Goal: Task Accomplishment & Management: Complete application form

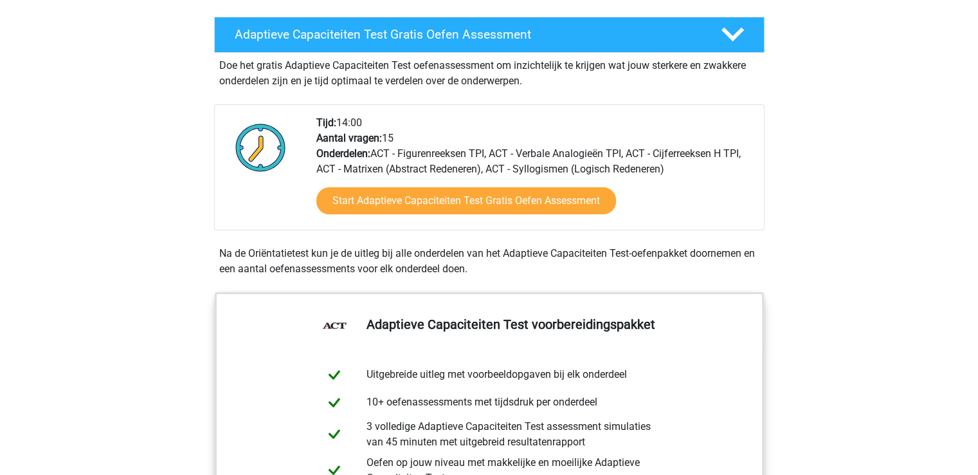
scroll to position [217, 0]
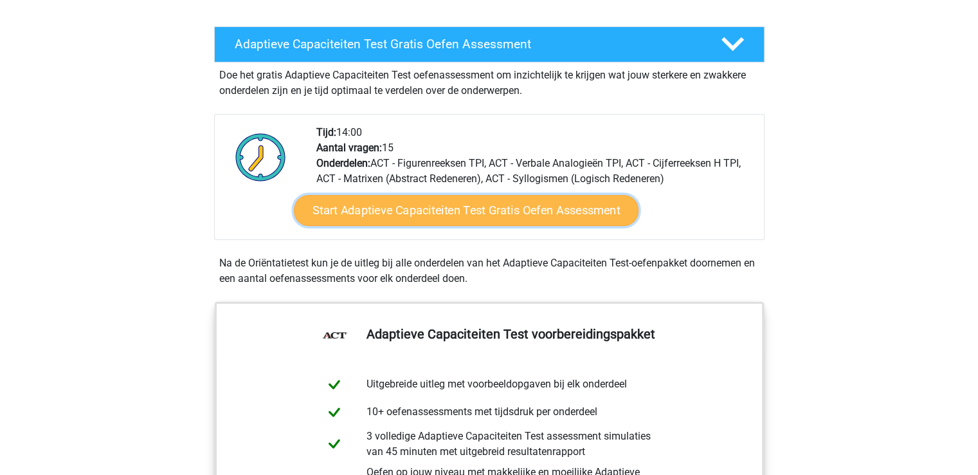
click at [504, 203] on link "Start Adaptieve Capaciteiten Test Gratis Oefen Assessment" at bounding box center [466, 210] width 345 height 31
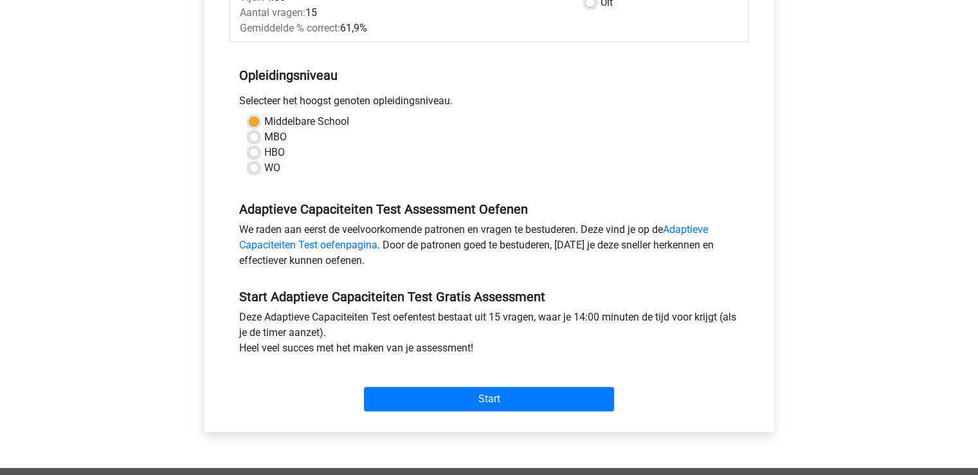
scroll to position [242, 0]
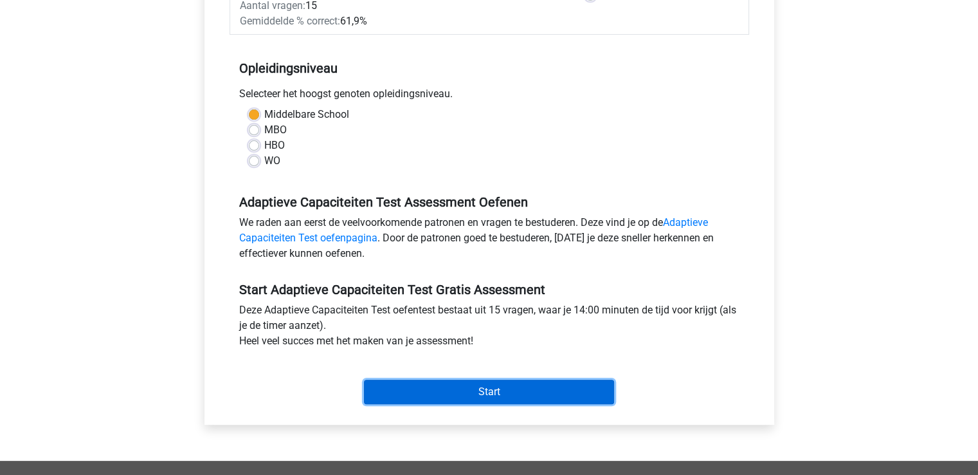
click at [506, 396] on input "Start" at bounding box center [489, 391] width 250 height 24
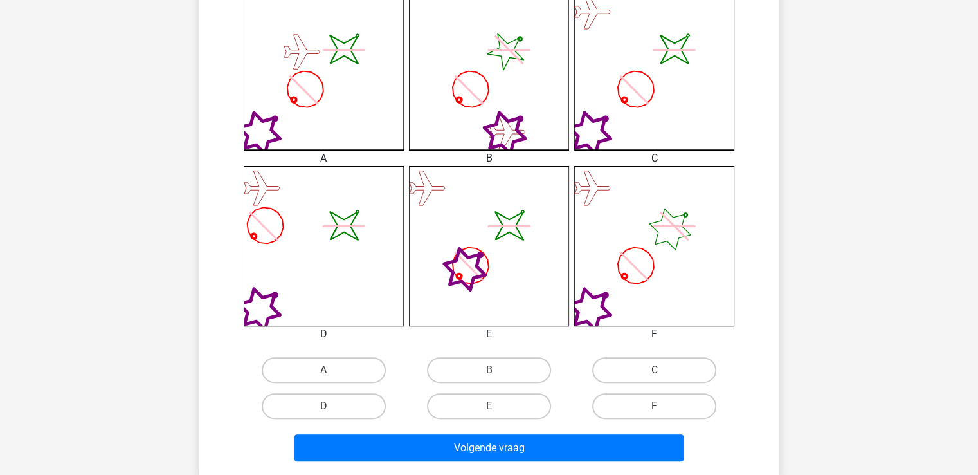
scroll to position [404, 0]
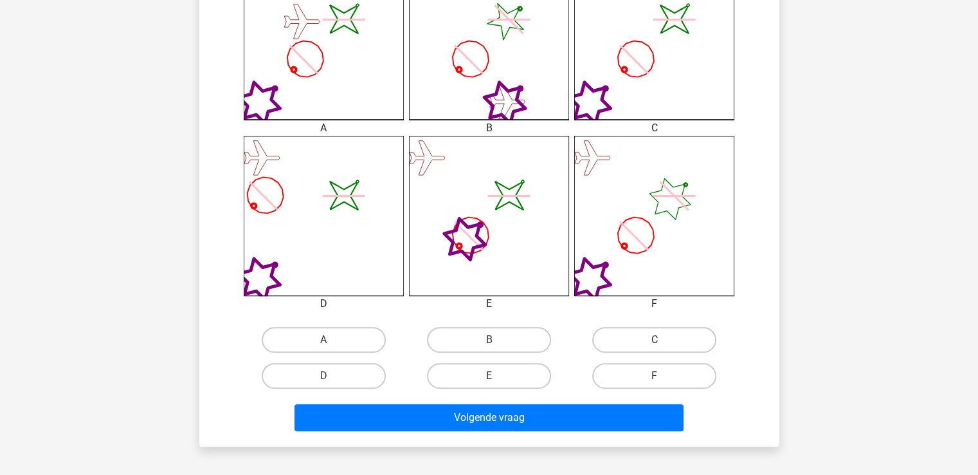
drag, startPoint x: 967, startPoint y: 178, endPoint x: 975, endPoint y: 131, distance: 47.7
click at [975, 131] on div "Registreer" at bounding box center [489, 206] width 978 height 1221
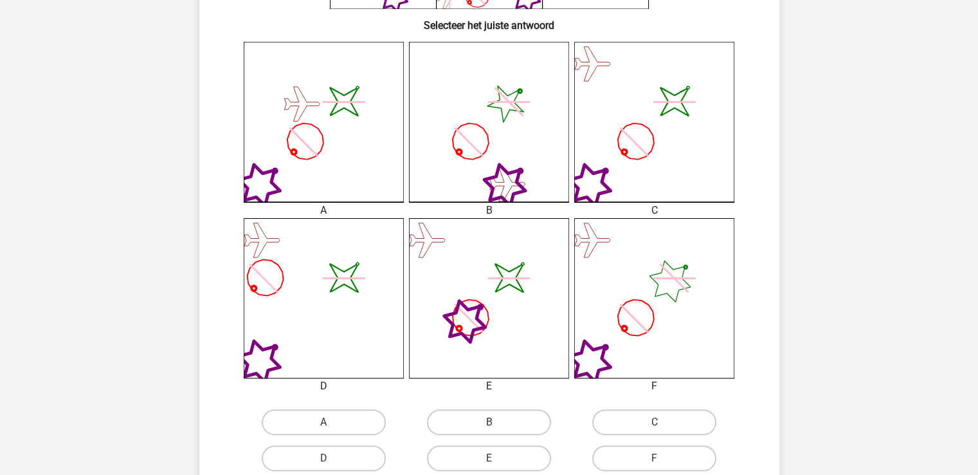
scroll to position [363, 0]
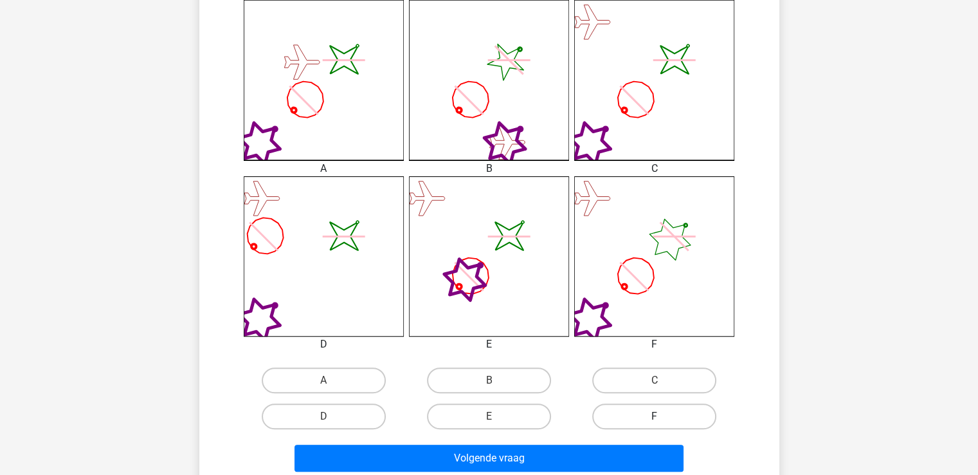
click at [621, 415] on label "F" at bounding box center [654, 416] width 124 height 26
click at [655, 416] on input "F" at bounding box center [659, 420] width 8 height 8
radio input "true"
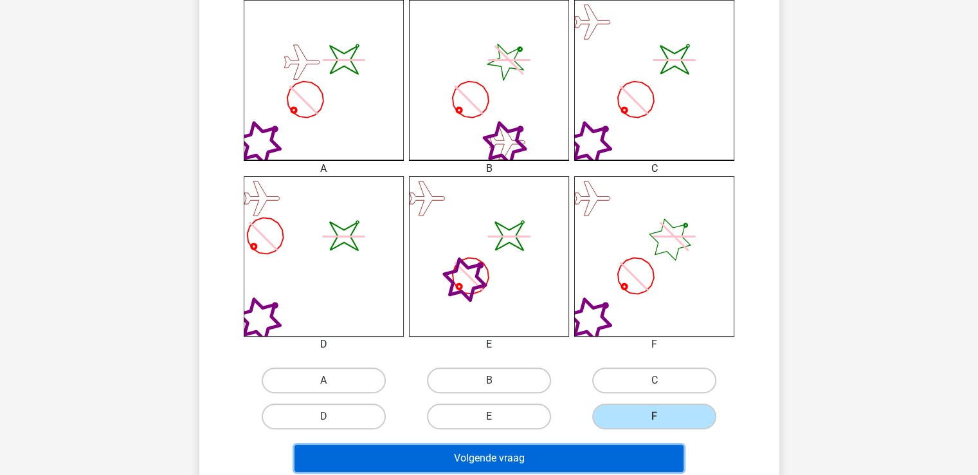
click at [527, 453] on button "Volgende vraag" at bounding box center [489, 457] width 389 height 27
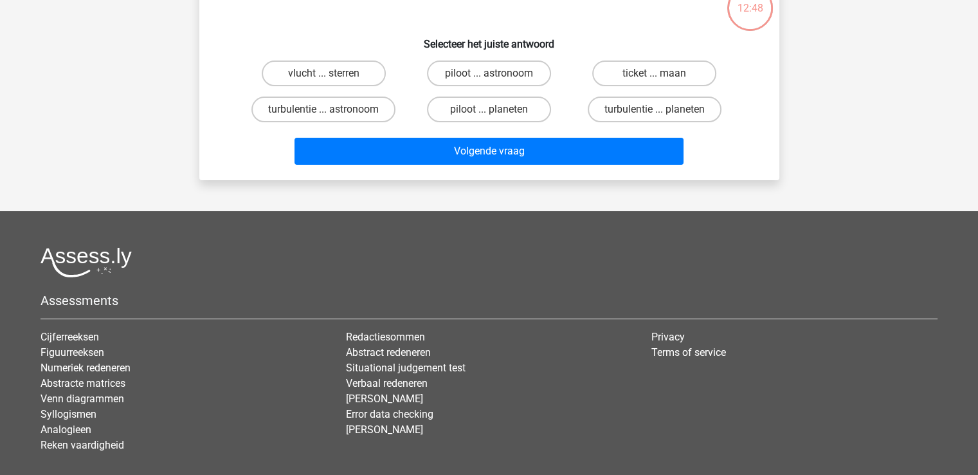
scroll to position [59, 0]
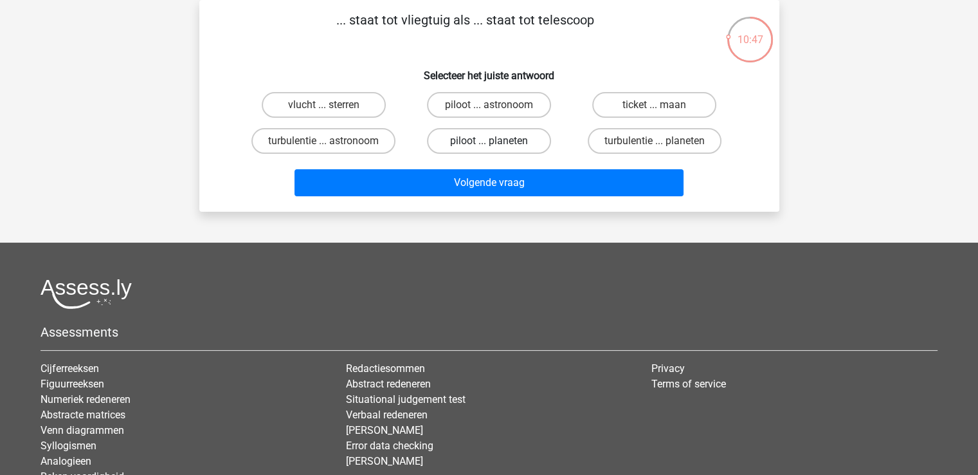
click at [453, 138] on label "piloot ... planeten" at bounding box center [489, 141] width 124 height 26
click at [489, 141] on input "piloot ... planeten" at bounding box center [493, 145] width 8 height 8
radio input "true"
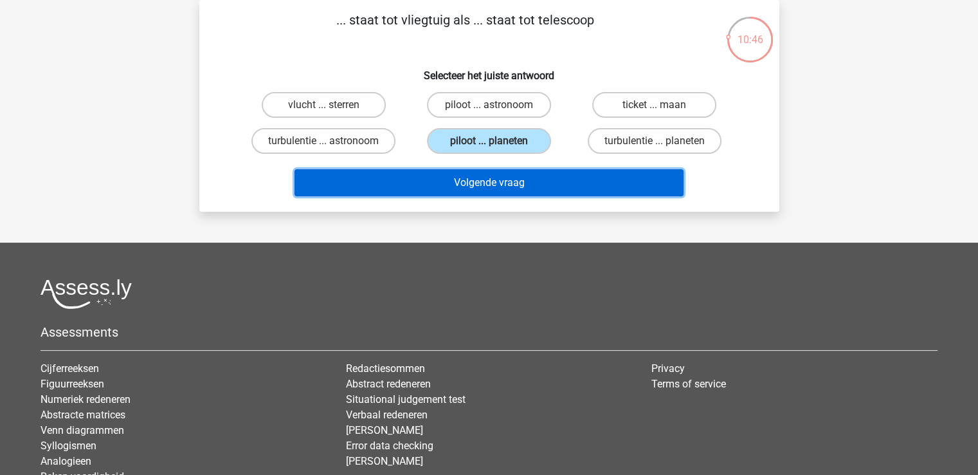
click at [460, 183] on button "Volgende vraag" at bounding box center [489, 182] width 389 height 27
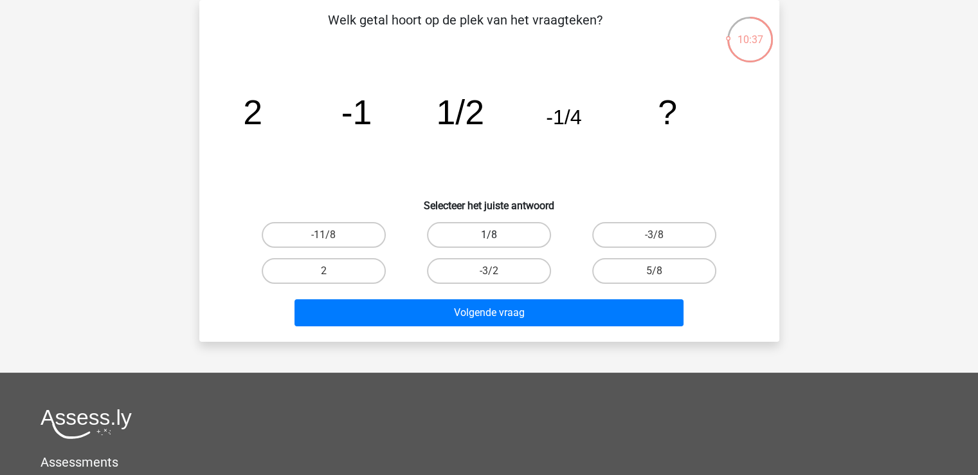
click at [486, 233] on label "1/8" at bounding box center [489, 235] width 124 height 26
click at [489, 235] on input "1/8" at bounding box center [493, 239] width 8 height 8
radio input "true"
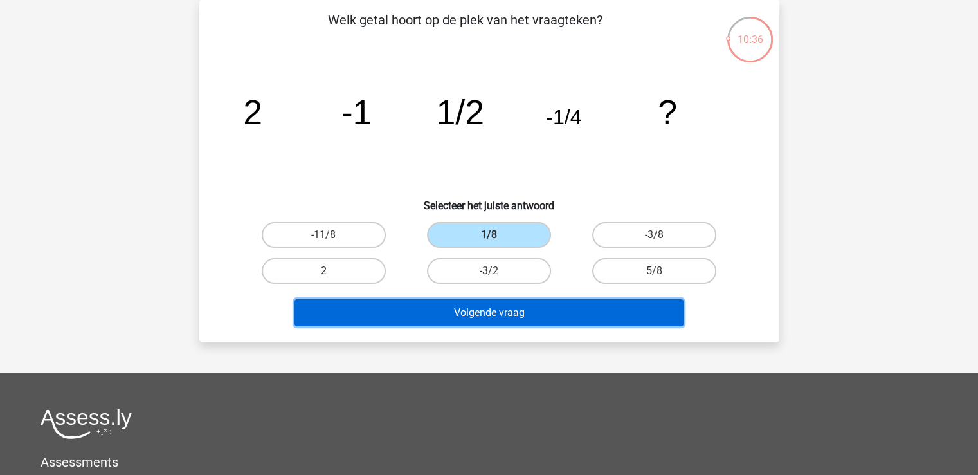
click at [493, 313] on button "Volgende vraag" at bounding box center [489, 312] width 389 height 27
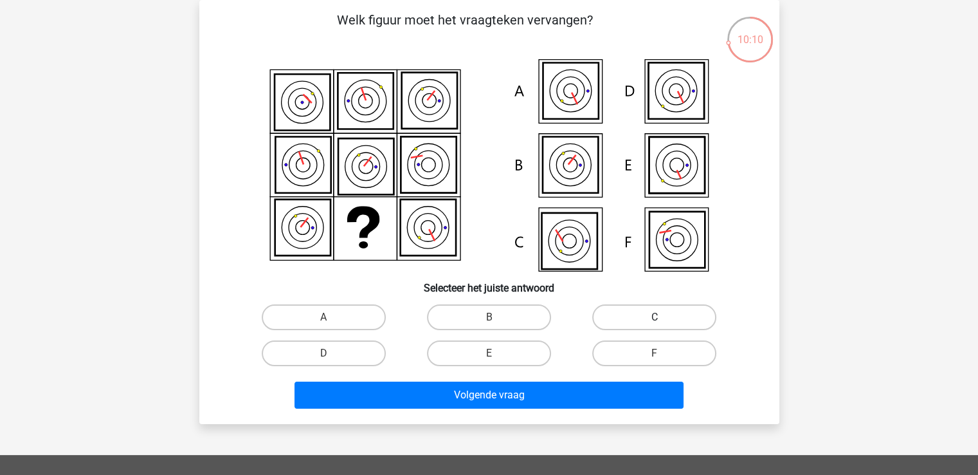
click at [625, 317] on label "C" at bounding box center [654, 317] width 124 height 26
click at [655, 317] on input "C" at bounding box center [659, 321] width 8 height 8
radio input "true"
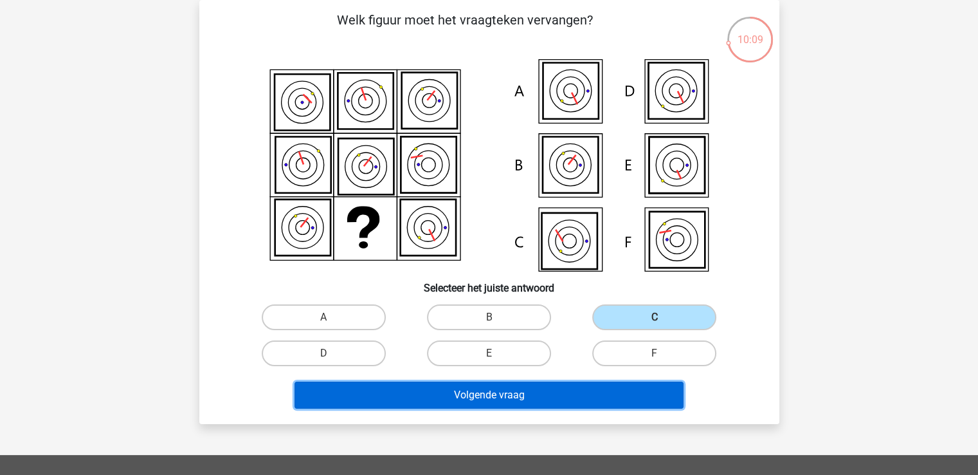
click at [476, 397] on button "Volgende vraag" at bounding box center [489, 394] width 389 height 27
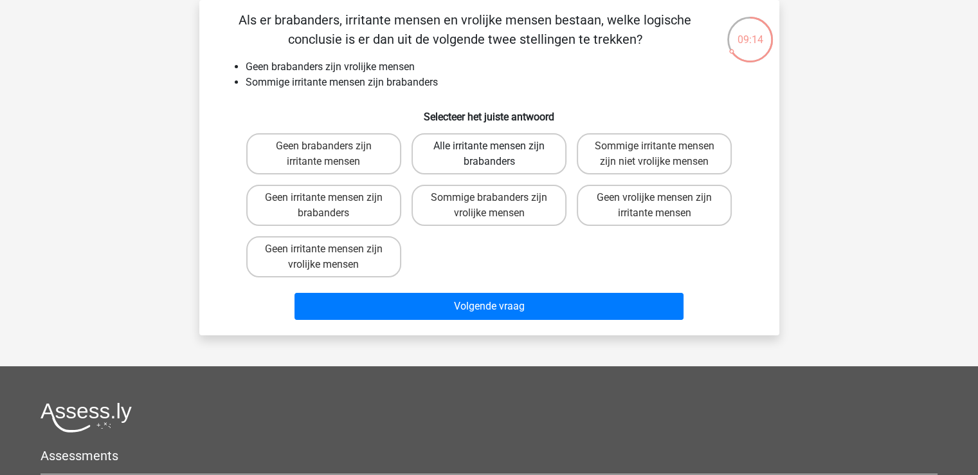
click at [499, 145] on label "Alle irritante mensen zijn brabanders" at bounding box center [489, 153] width 155 height 41
click at [497, 146] on input "Alle irritante mensen zijn brabanders" at bounding box center [493, 150] width 8 height 8
radio input "true"
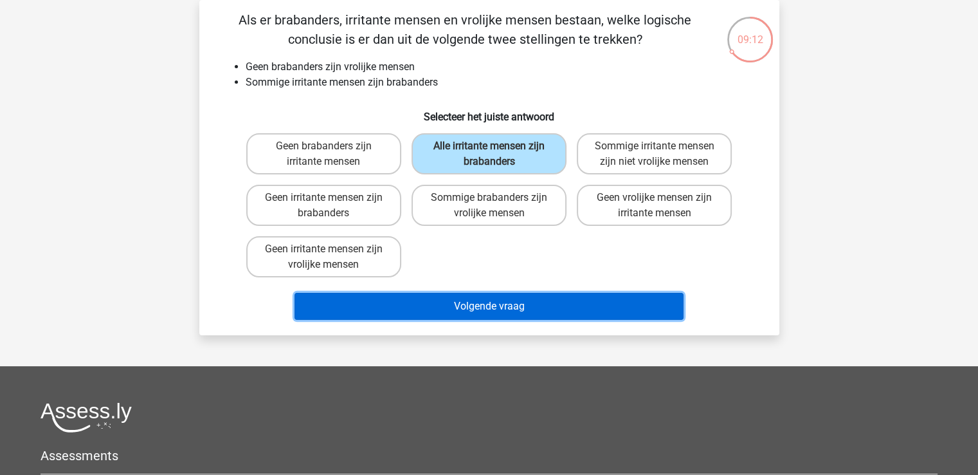
click at [471, 304] on button "Volgende vraag" at bounding box center [489, 306] width 389 height 27
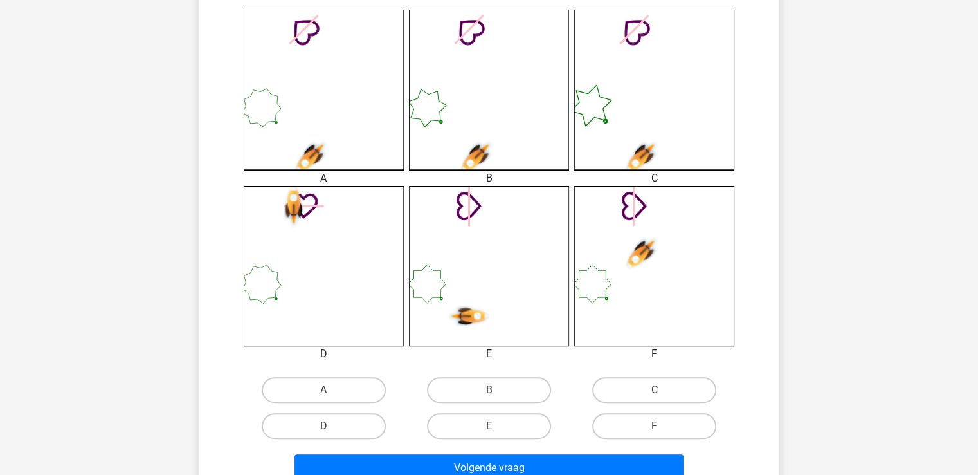
scroll to position [357, 0]
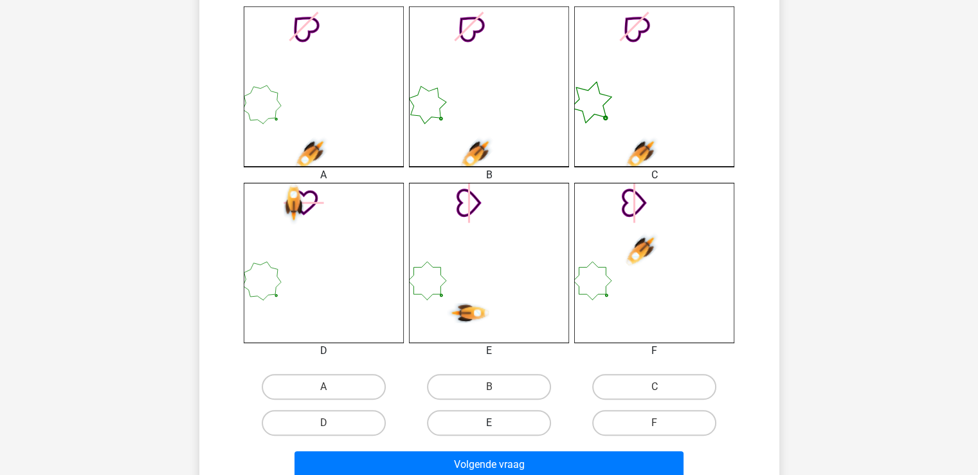
click at [508, 423] on label "E" at bounding box center [489, 423] width 124 height 26
click at [497, 423] on input "E" at bounding box center [493, 427] width 8 height 8
radio input "true"
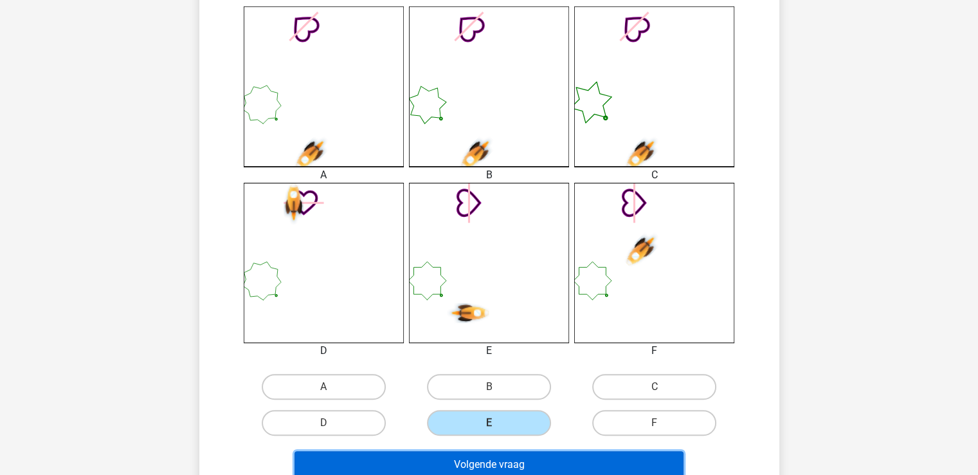
click at [511, 459] on button "Volgende vraag" at bounding box center [489, 464] width 389 height 27
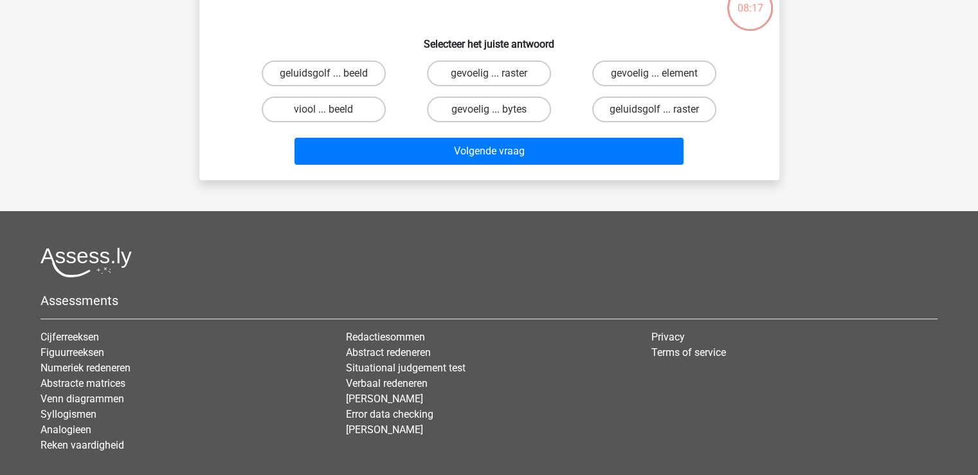
scroll to position [59, 0]
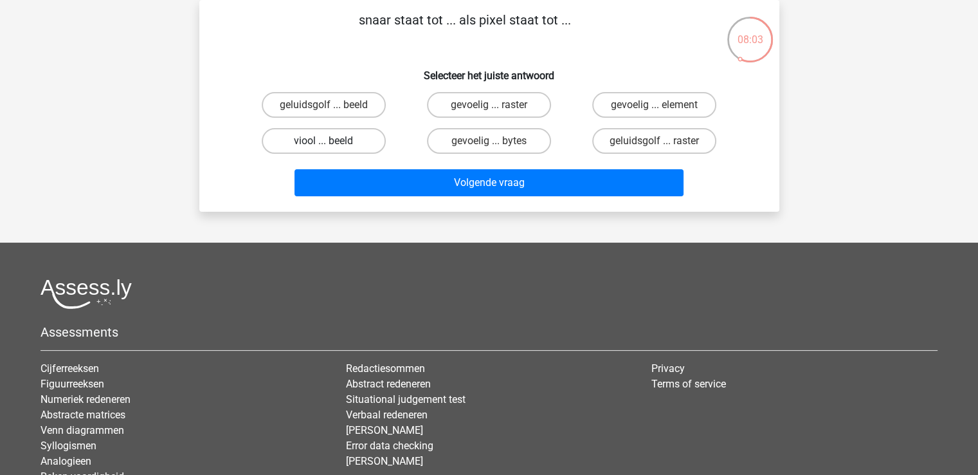
click at [313, 137] on label "viool ... beeld" at bounding box center [324, 141] width 124 height 26
click at [324, 141] on input "viool ... beeld" at bounding box center [328, 145] width 8 height 8
radio input "true"
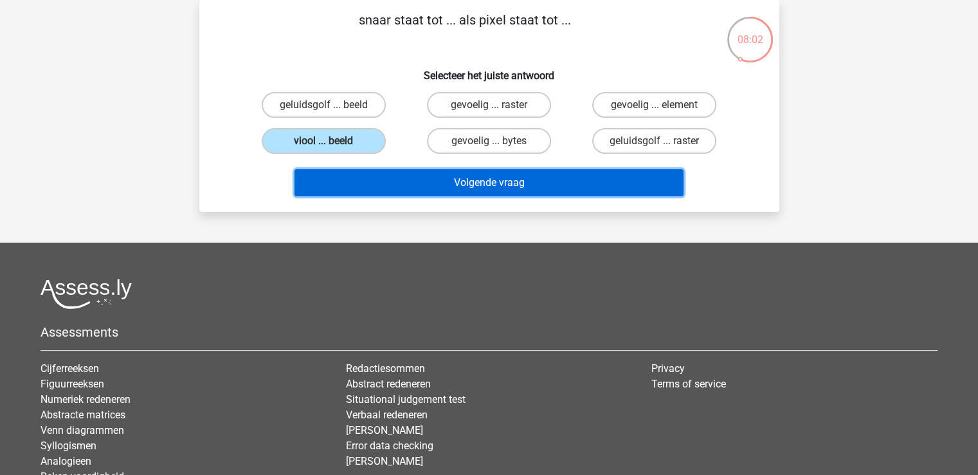
click at [472, 181] on button "Volgende vraag" at bounding box center [489, 182] width 389 height 27
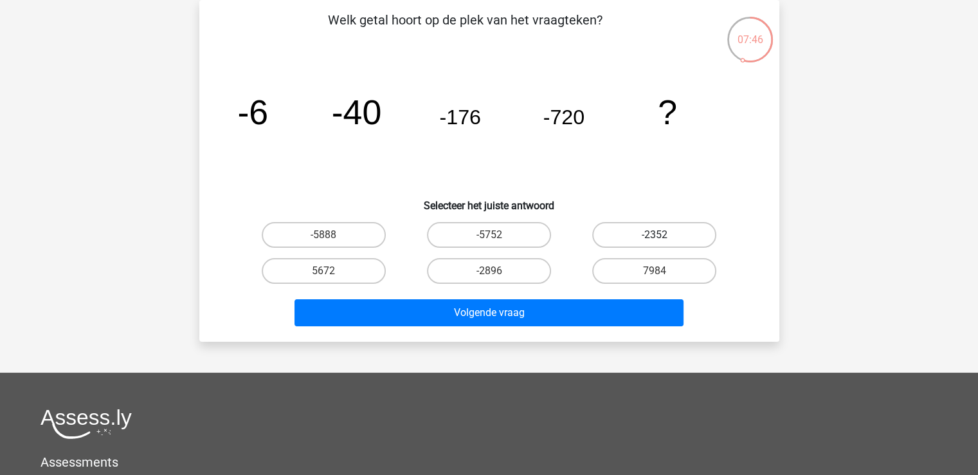
click at [608, 245] on label "-2352" at bounding box center [654, 235] width 124 height 26
click at [655, 243] on input "-2352" at bounding box center [659, 239] width 8 height 8
radio input "true"
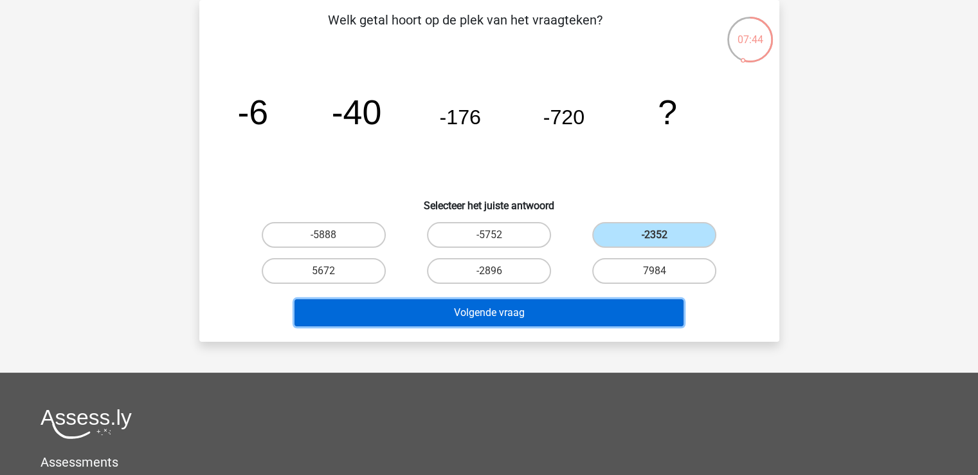
click at [513, 304] on button "Volgende vraag" at bounding box center [489, 312] width 389 height 27
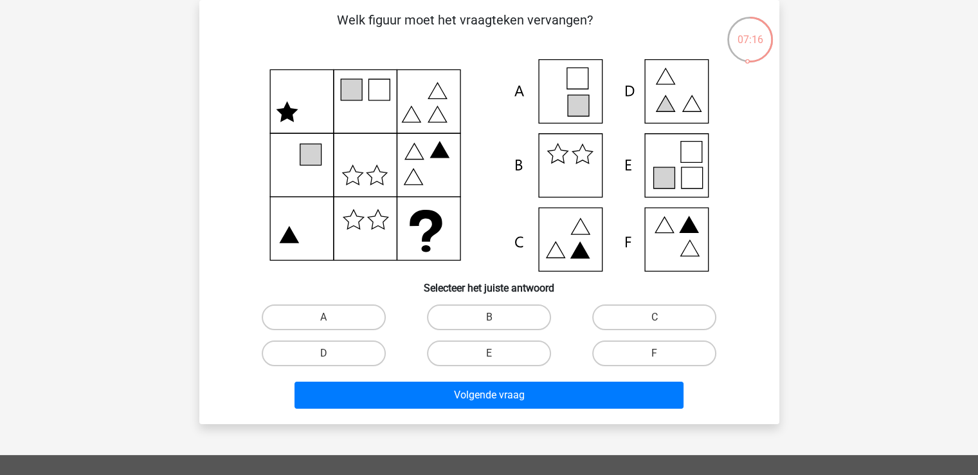
click at [587, 242] on icon at bounding box center [489, 165] width 518 height 212
click at [622, 319] on label "C" at bounding box center [654, 317] width 124 height 26
click at [655, 319] on input "C" at bounding box center [659, 321] width 8 height 8
radio input "true"
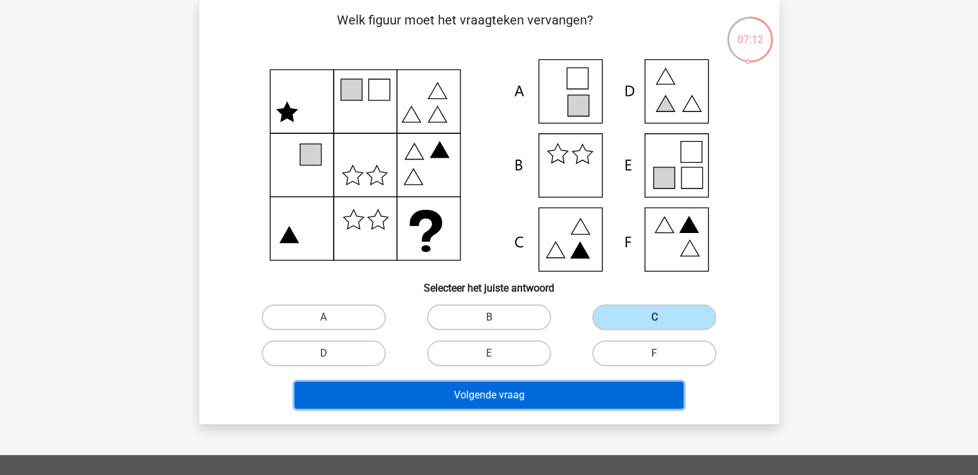
click at [536, 390] on button "Volgende vraag" at bounding box center [489, 394] width 389 height 27
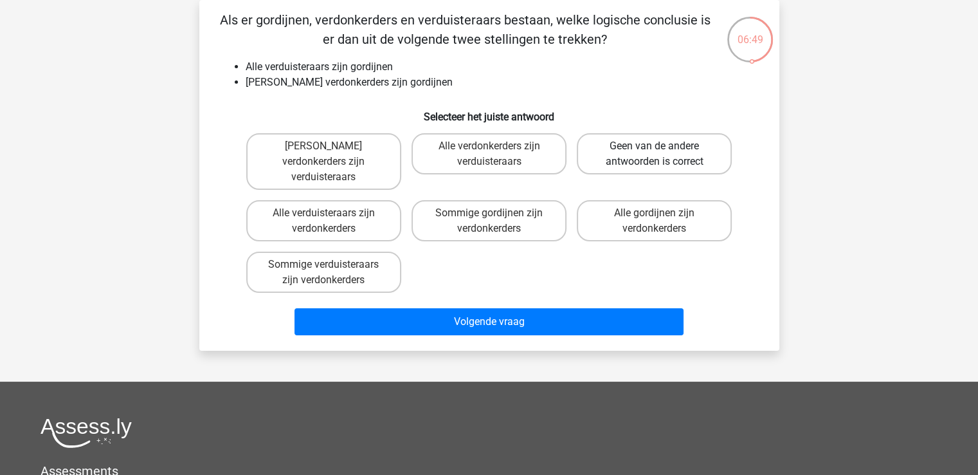
click at [629, 147] on label "Geen van de andere antwoorden is correct" at bounding box center [654, 153] width 155 height 41
click at [655, 147] on input "Geen van de andere antwoorden is correct" at bounding box center [659, 150] width 8 height 8
radio input "true"
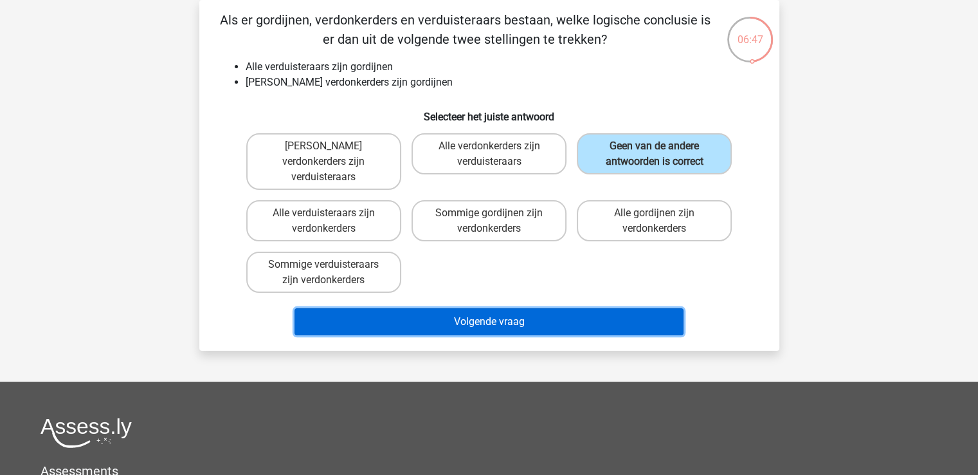
click at [479, 308] on button "Volgende vraag" at bounding box center [489, 321] width 389 height 27
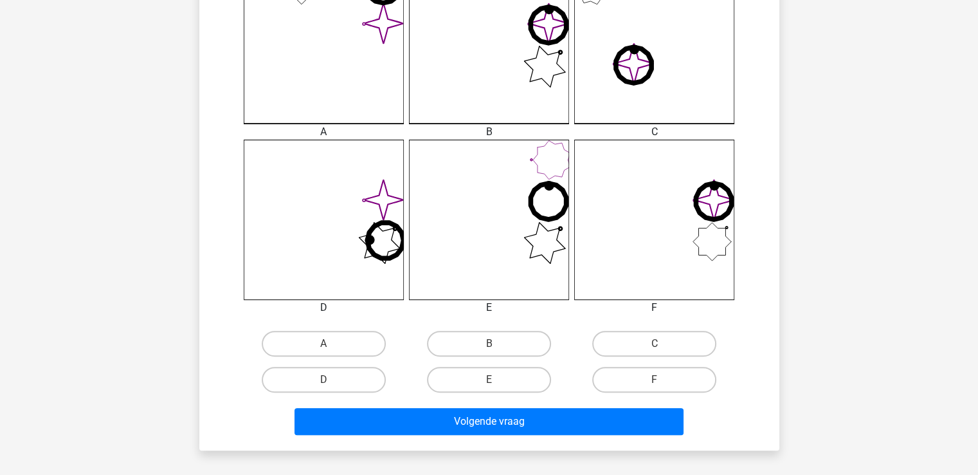
scroll to position [406, 0]
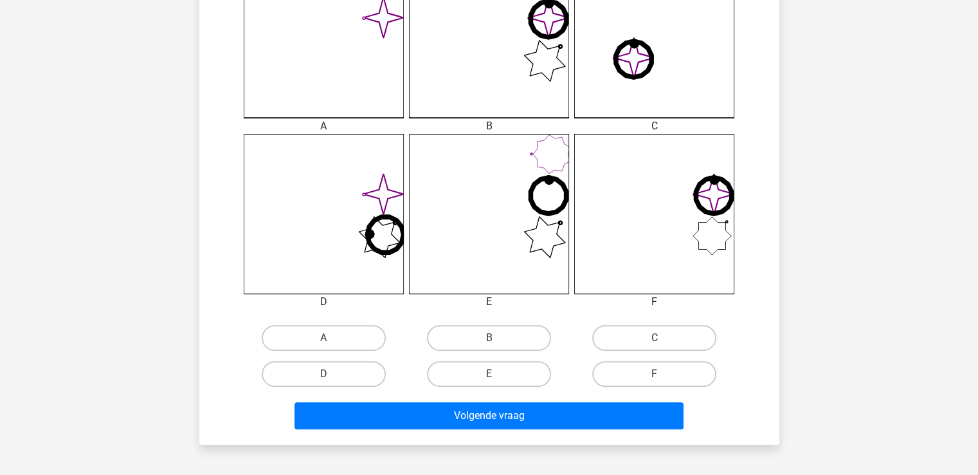
click at [661, 374] on input "F" at bounding box center [659, 378] width 8 height 8
radio input "true"
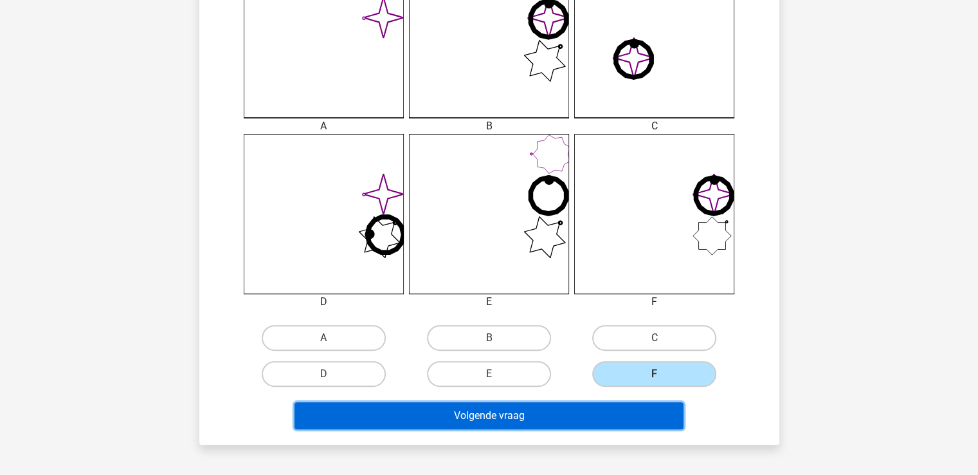
click at [520, 409] on button "Volgende vraag" at bounding box center [489, 415] width 389 height 27
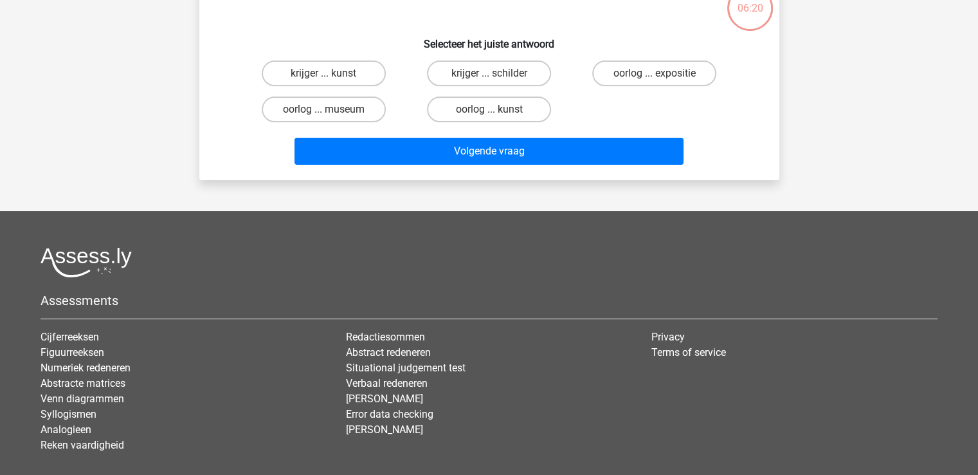
scroll to position [59, 0]
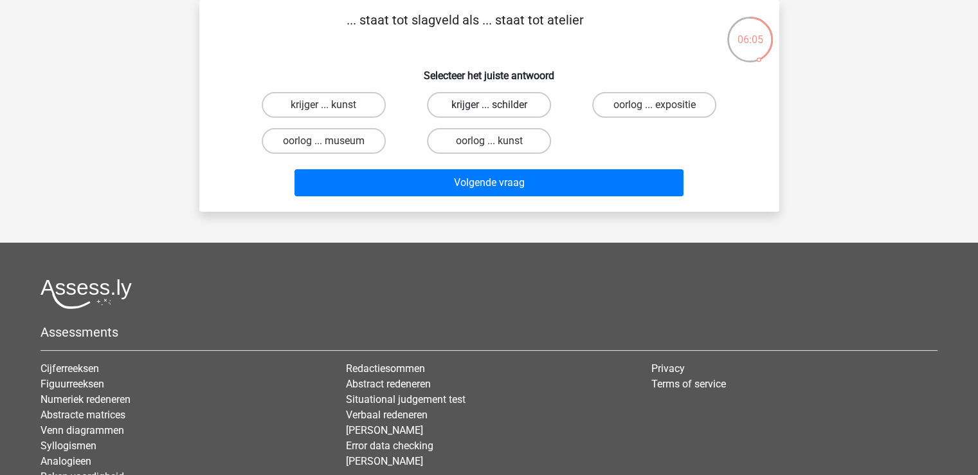
click at [499, 102] on label "krijger ... schilder" at bounding box center [489, 105] width 124 height 26
click at [497, 105] on input "krijger ... schilder" at bounding box center [493, 109] width 8 height 8
radio input "true"
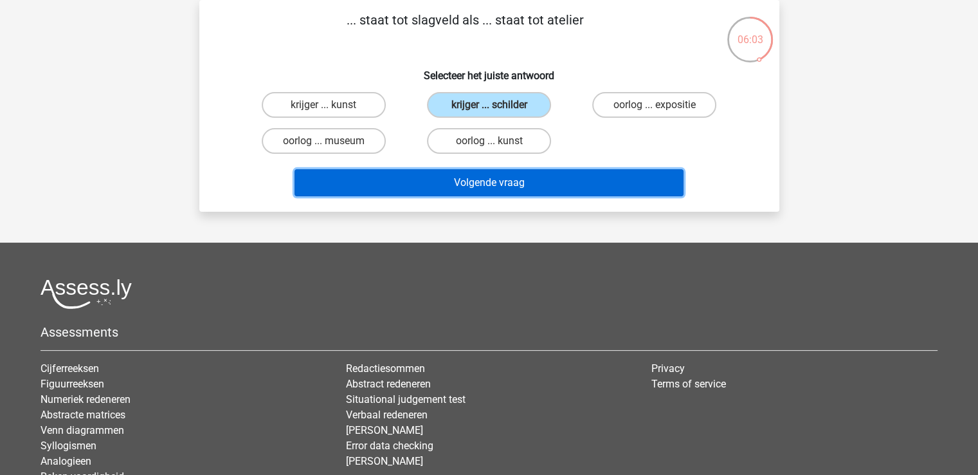
click at [484, 175] on button "Volgende vraag" at bounding box center [489, 182] width 389 height 27
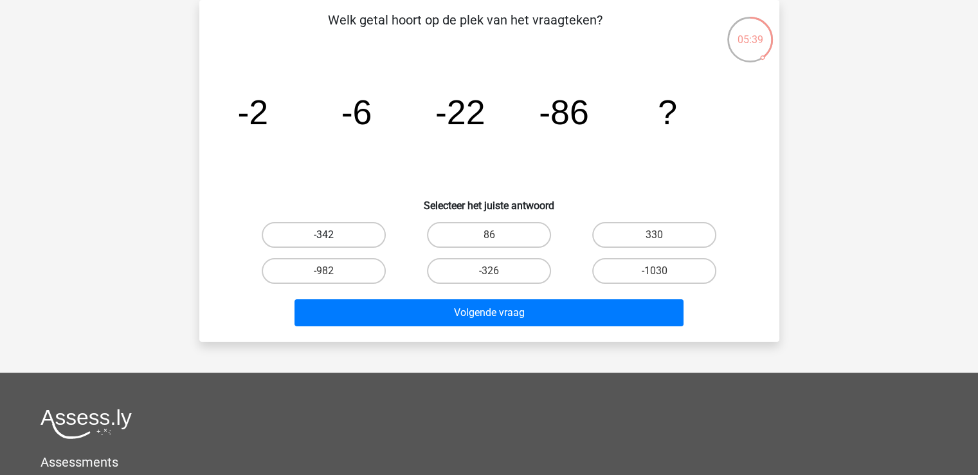
click at [345, 235] on label "-342" at bounding box center [324, 235] width 124 height 26
click at [332, 235] on input "-342" at bounding box center [328, 239] width 8 height 8
radio input "true"
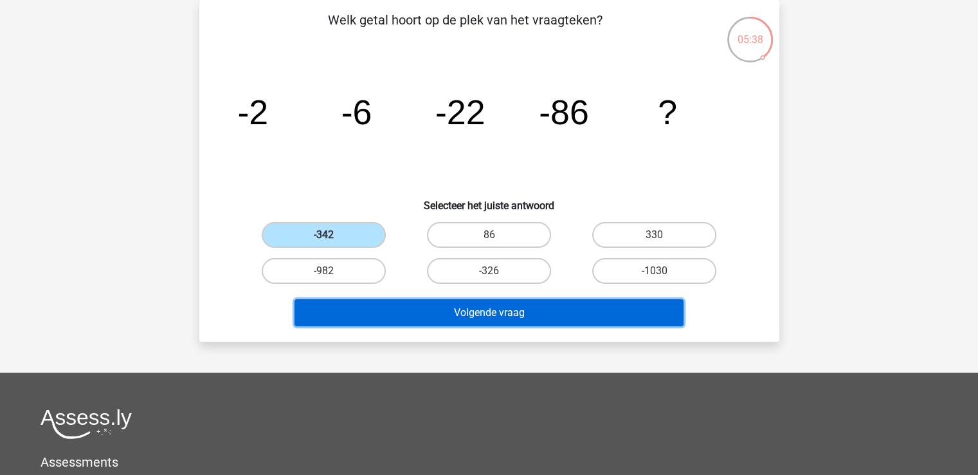
click at [477, 315] on button "Volgende vraag" at bounding box center [489, 312] width 389 height 27
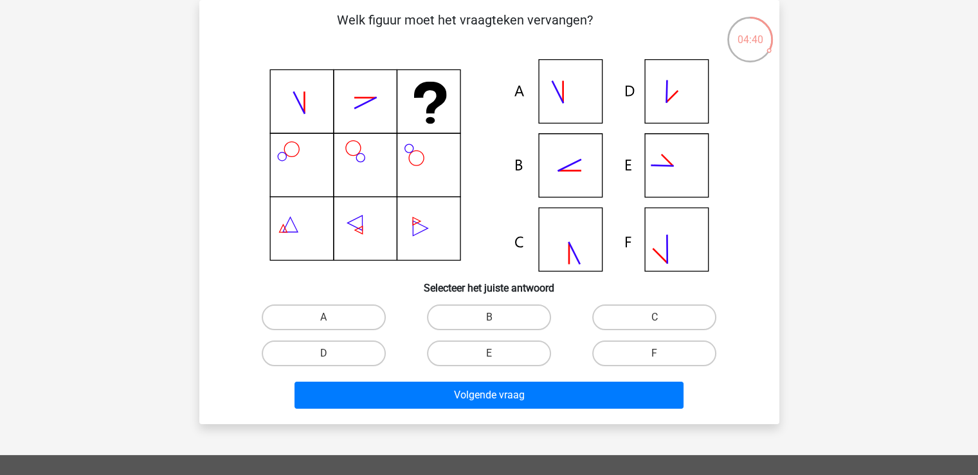
click at [554, 91] on icon at bounding box center [489, 165] width 518 height 212
click at [336, 318] on label "A" at bounding box center [324, 317] width 124 height 26
click at [332, 318] on input "A" at bounding box center [328, 321] width 8 height 8
radio input "true"
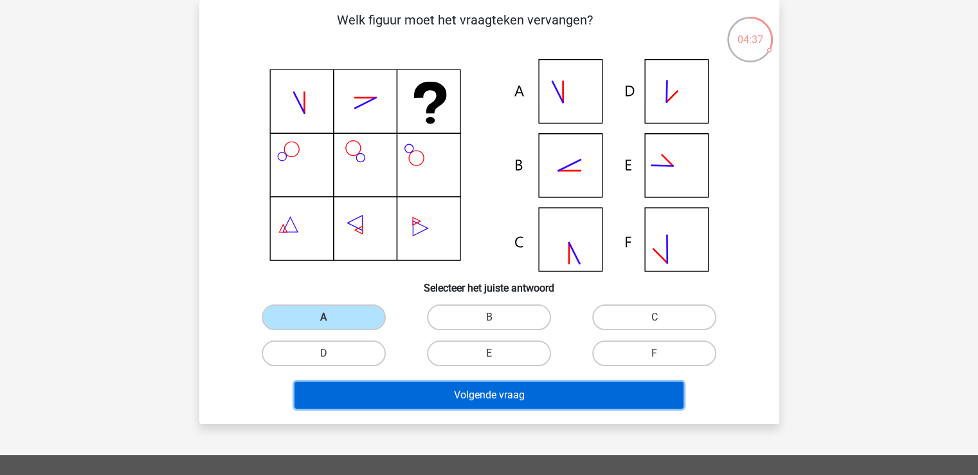
click at [468, 393] on button "Volgende vraag" at bounding box center [489, 394] width 389 height 27
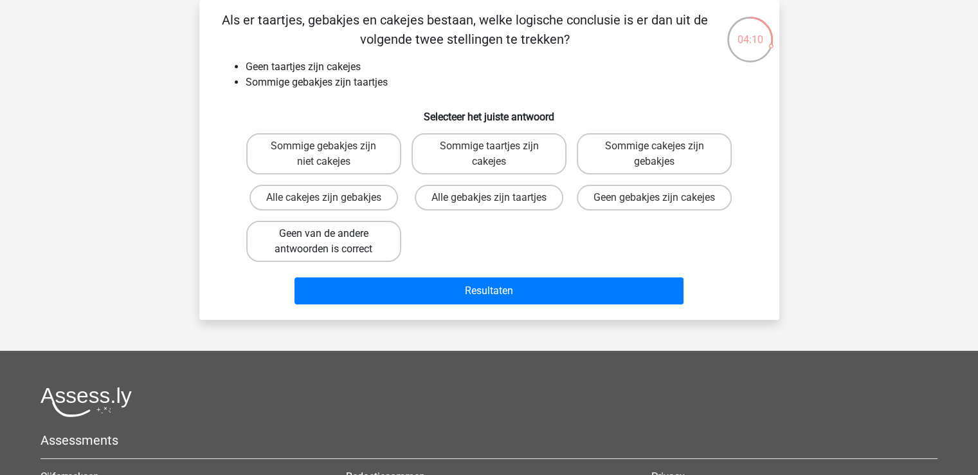
click at [361, 254] on label "Geen van de andere antwoorden is correct" at bounding box center [323, 241] width 155 height 41
click at [332, 242] on input "Geen van de andere antwoorden is correct" at bounding box center [328, 237] width 8 height 8
radio input "true"
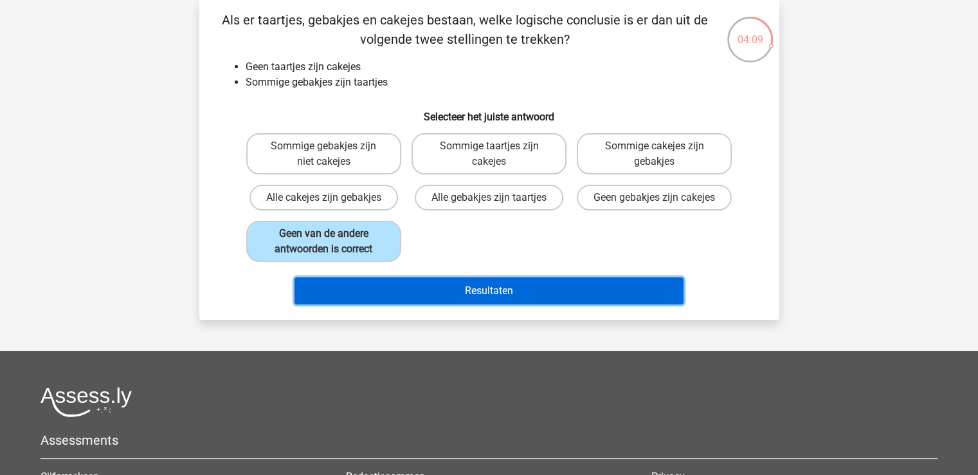
click at [429, 304] on button "Resultaten" at bounding box center [489, 290] width 389 height 27
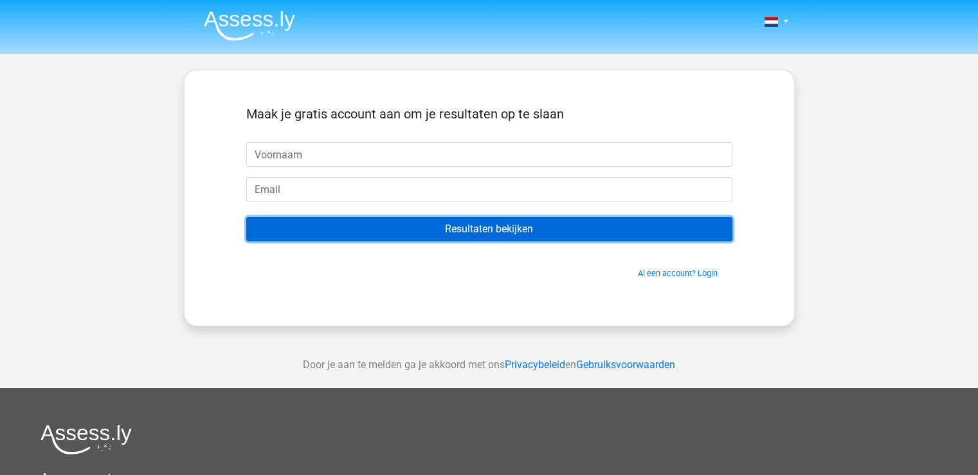
click at [483, 227] on input "Resultaten bekijken" at bounding box center [489, 229] width 486 height 24
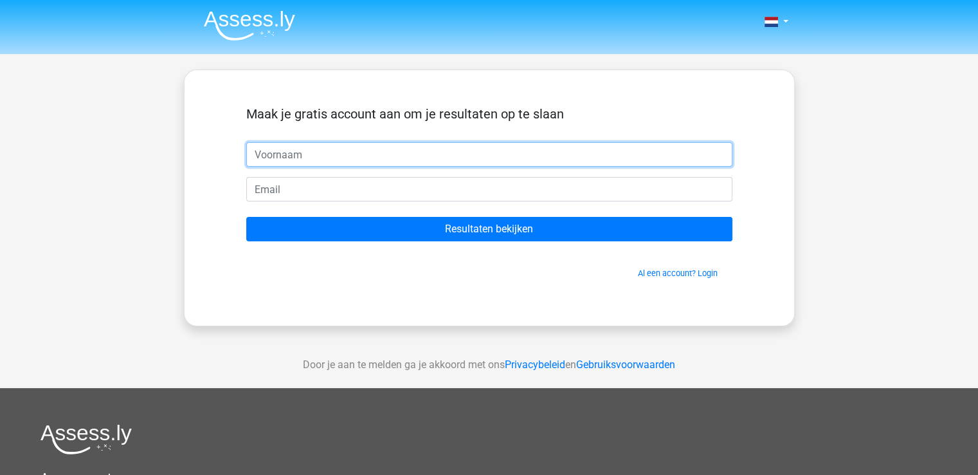
click at [318, 155] on input "text" at bounding box center [489, 154] width 486 height 24
type input "e"
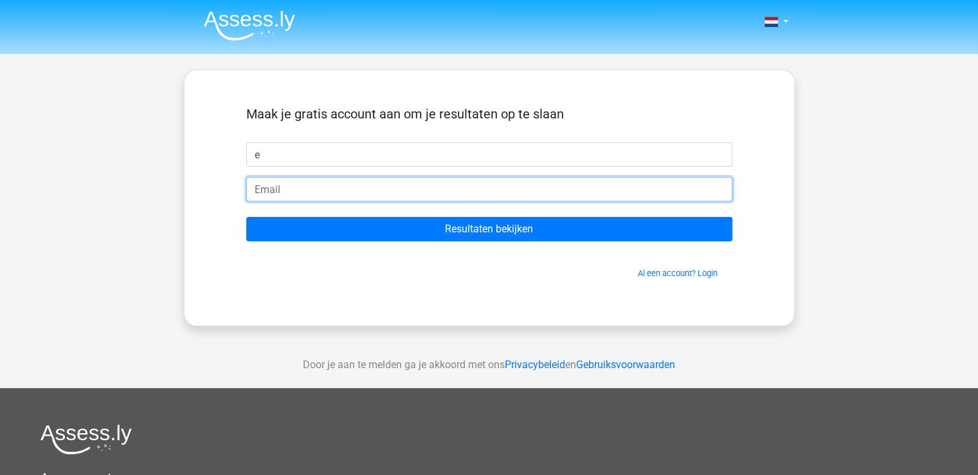
click at [291, 199] on input "email" at bounding box center [489, 189] width 486 height 24
type input "edm_671@hotmail.com"
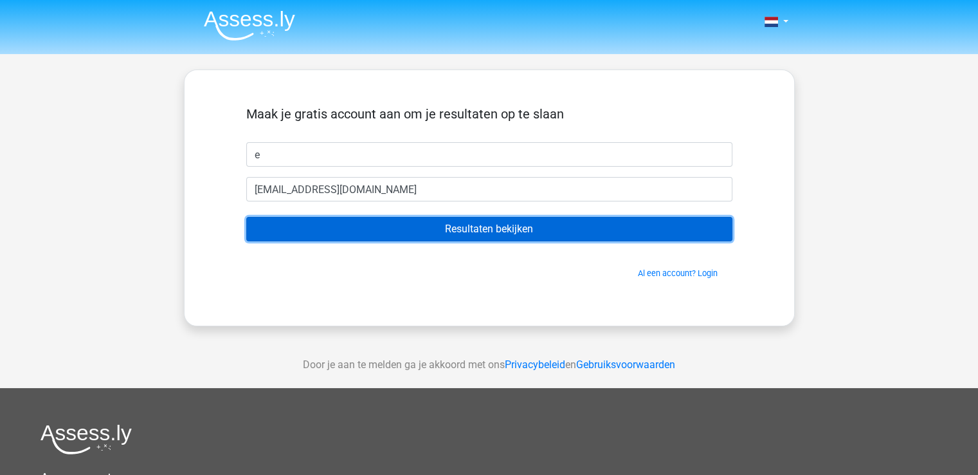
click at [390, 239] on input "Resultaten bekijken" at bounding box center [489, 229] width 486 height 24
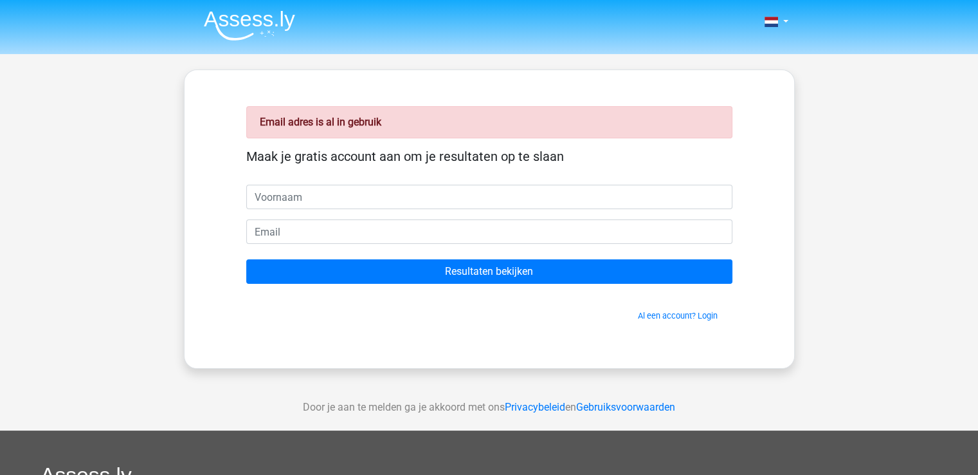
click at [365, 190] on input "text" at bounding box center [489, 197] width 486 height 24
type input "e"
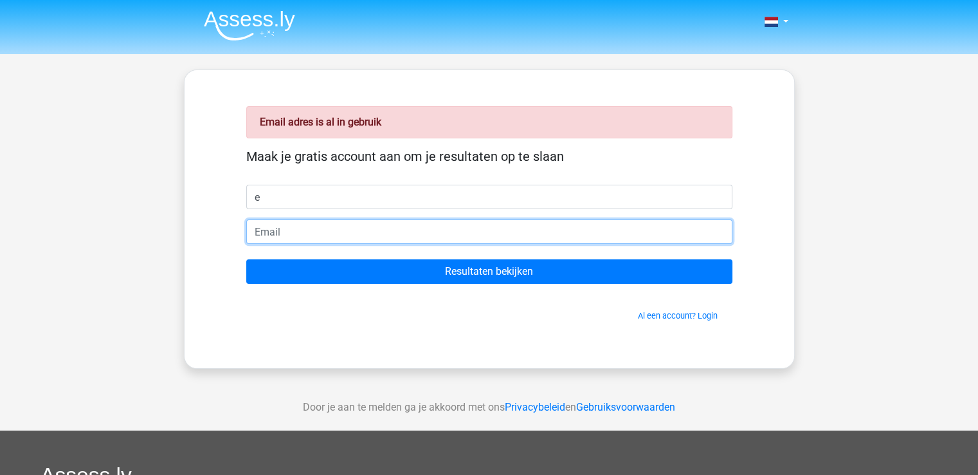
click at [297, 223] on input "email" at bounding box center [489, 231] width 486 height 24
type input "[EMAIL_ADDRESS][DOMAIN_NAME]"
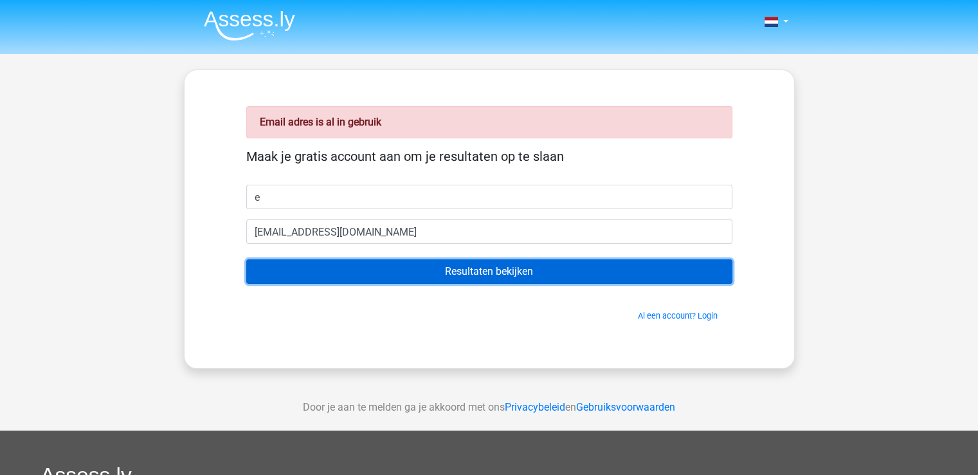
click at [352, 267] on input "Resultaten bekijken" at bounding box center [489, 271] width 486 height 24
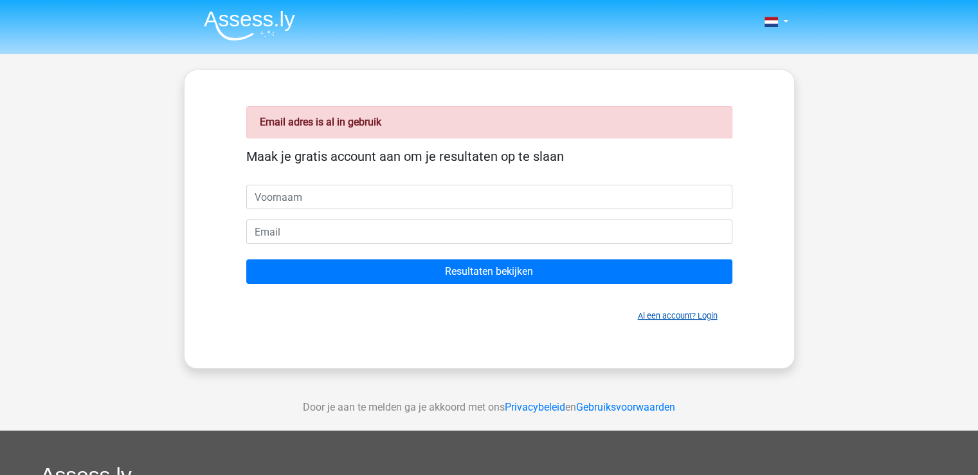
click at [649, 313] on link "Al een account? Login" at bounding box center [678, 316] width 80 height 10
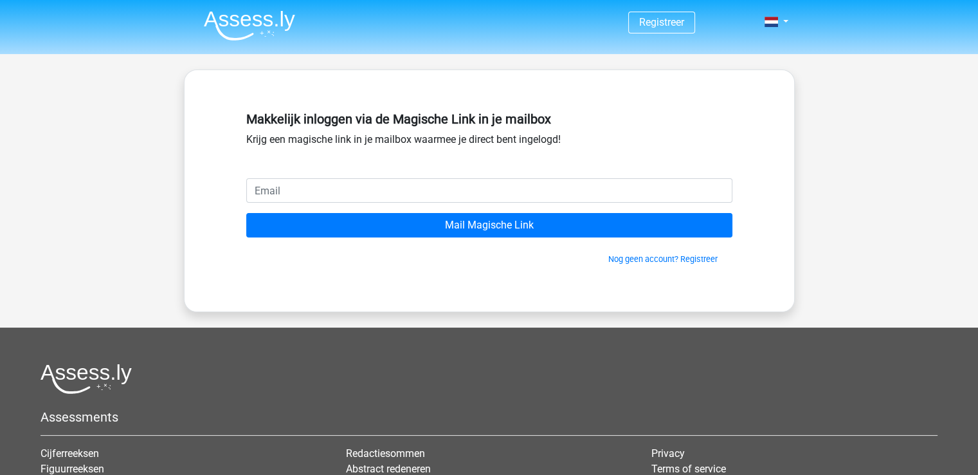
click at [400, 191] on input "email" at bounding box center [489, 190] width 486 height 24
type input "[EMAIL_ADDRESS][DOMAIN_NAME]"
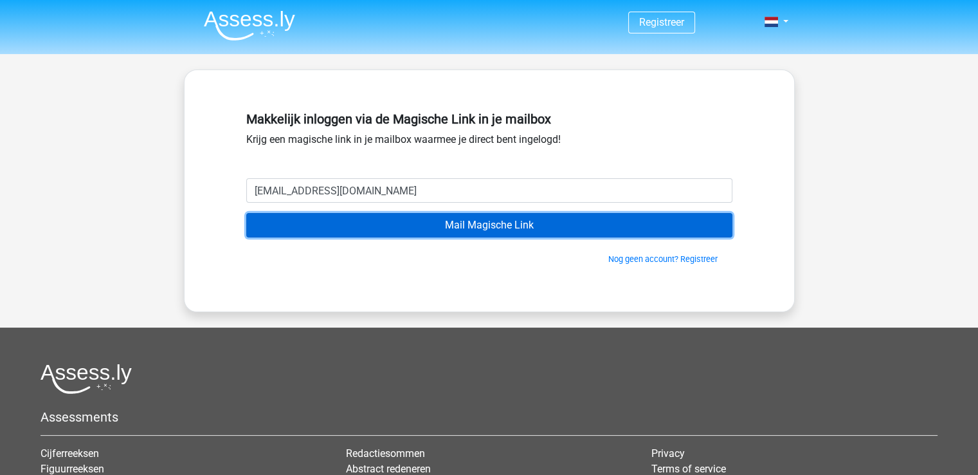
click at [451, 234] on input "Mail Magische Link" at bounding box center [489, 225] width 486 height 24
